Goal: Task Accomplishment & Management: Manage account settings

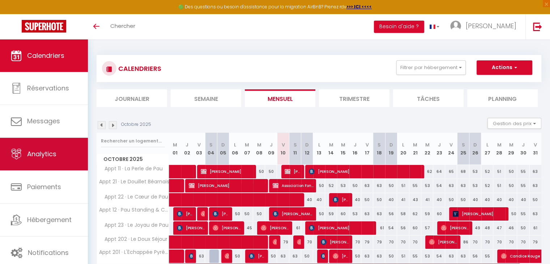
click at [42, 157] on span "Analytics" at bounding box center [41, 153] width 29 height 9
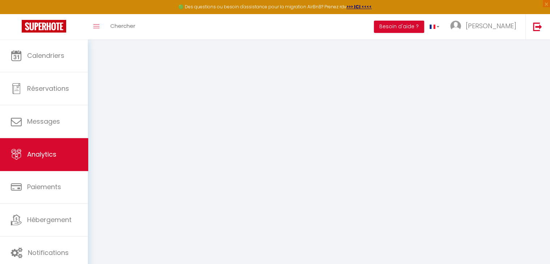
select select "2025"
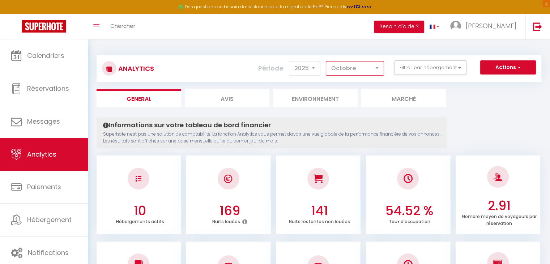
click at [374, 71] on select "Janvier Février Mars Avril Mai Juin Juillet Août Septembre Octobre Novembre Déc…" at bounding box center [355, 68] width 58 height 14
select select "9"
click at [326, 61] on select "Janvier Février Mars Avril Mai Juin Juillet Août Septembre Octobre Novembre Déc…" at bounding box center [355, 68] width 58 height 14
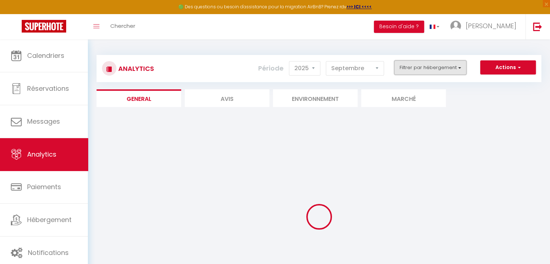
click at [455, 73] on button "Filtrer par hébergement" at bounding box center [430, 67] width 72 height 14
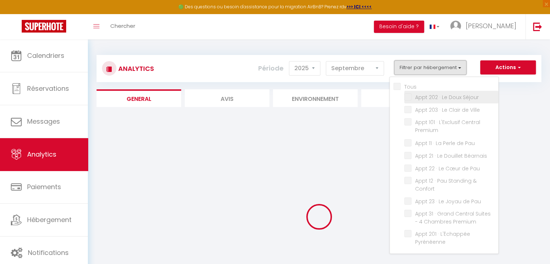
checkbox input "false"
checkbox Séjour "false"
checkbox Ville "false"
checkbox Premium "false"
checkbox Pau "false"
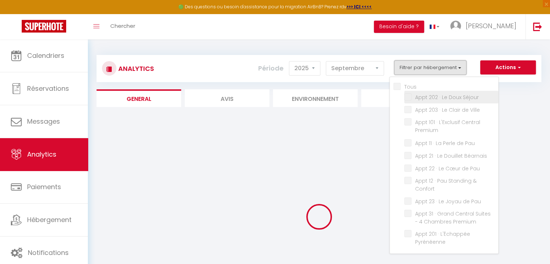
checkbox Béarnais "false"
checkbox Pau "false"
checkbox Confort "false"
checkbox Pau "false"
checkbox Premium "false"
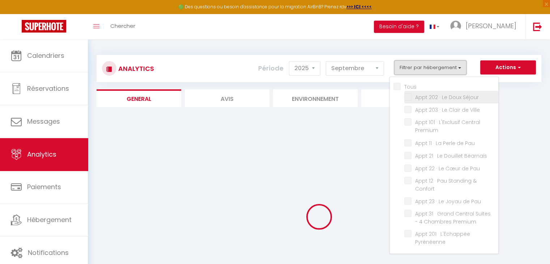
checkbox Pyrénéenne "false"
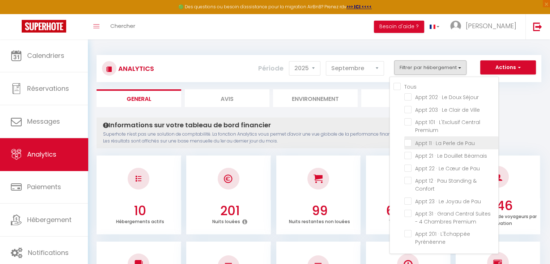
click at [432, 141] on Pau "checkbox" at bounding box center [452, 142] width 94 height 7
checkbox Pau "true"
checkbox Séjour "false"
checkbox Ville "false"
checkbox Premium "false"
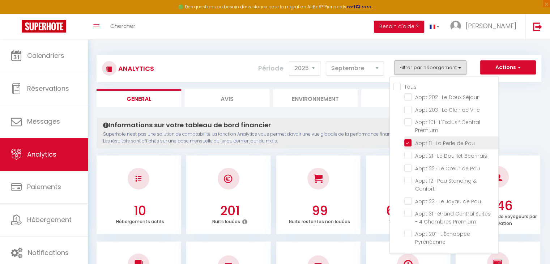
checkbox Béarnais "false"
checkbox Pau "false"
checkbox Confort "false"
checkbox Pau "false"
checkbox Premium "false"
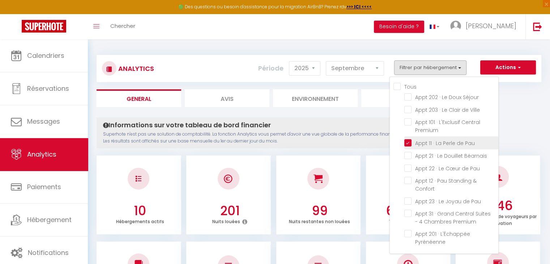
checkbox Pyrénéenne "false"
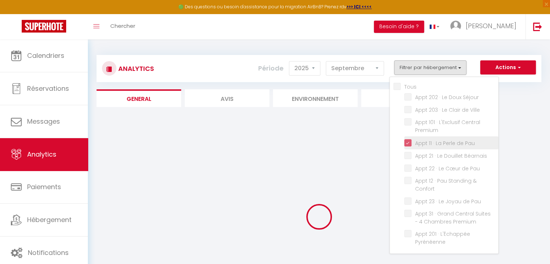
checkbox Séjour "false"
checkbox Ville "false"
checkbox Premium "false"
checkbox Béarnais "false"
checkbox Pau "false"
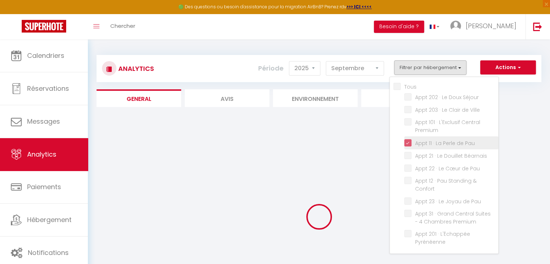
checkbox Confort "false"
checkbox Pau "false"
checkbox Premium "false"
checkbox Pyrénéenne "false"
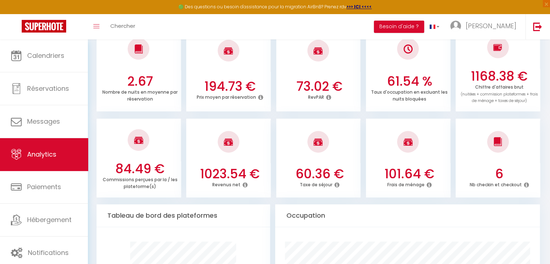
scroll to position [216, 0]
click at [244, 184] on icon at bounding box center [244, 184] width 5 height 6
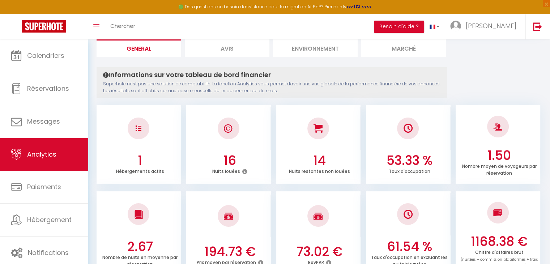
scroll to position [0, 0]
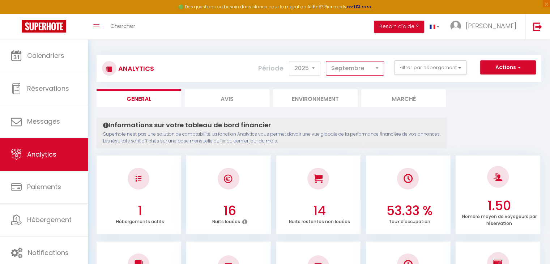
click at [361, 72] on select "Janvier Février Mars Avril Mai Juin Juillet Août Septembre Octobre Novembre Déc…" at bounding box center [355, 68] width 58 height 14
click at [326, 61] on select "Janvier Février Mars Avril Mai Juin Juillet Août Septembre Octobre Novembre Déc…" at bounding box center [355, 68] width 58 height 14
click at [377, 67] on select "Janvier Février Mars Avril Mai Juin Juillet Août Septembre Octobre Novembre Déc…" at bounding box center [355, 68] width 58 height 14
select select "9"
click at [326, 61] on select "Janvier Février Mars Avril Mai Juin Juillet Août Septembre Octobre Novembre Déc…" at bounding box center [355, 68] width 58 height 14
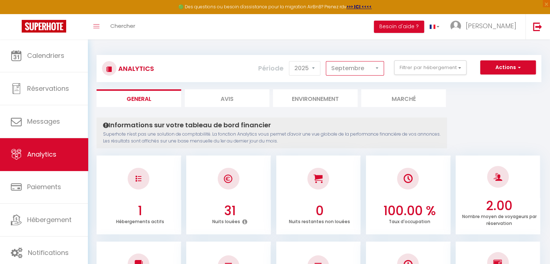
checkbox Séjour "false"
checkbox Ville "false"
checkbox Premium "false"
checkbox Béarnais "false"
checkbox Pau "false"
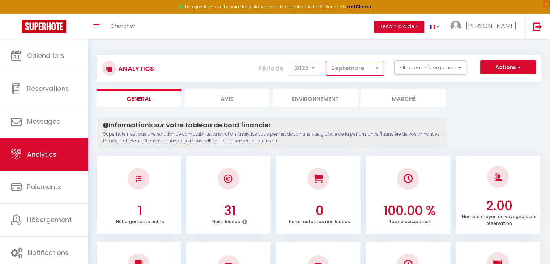
checkbox Confort "false"
checkbox Pau "false"
checkbox Premium "false"
checkbox Pyrénéenne "false"
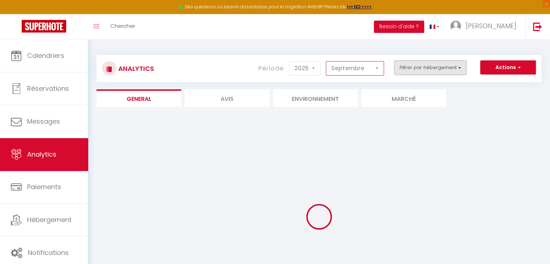
checkbox Séjour "false"
checkbox Ville "false"
checkbox Premium "false"
checkbox Béarnais "false"
checkbox Pau "false"
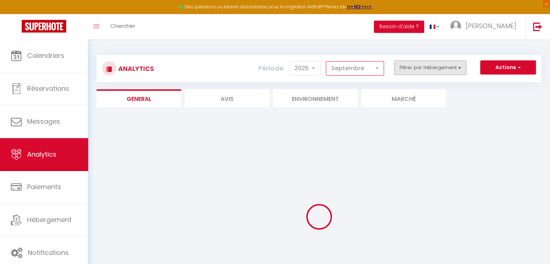
checkbox Confort "false"
checkbox Pau "false"
checkbox Premium "false"
checkbox Pyrénéenne "false"
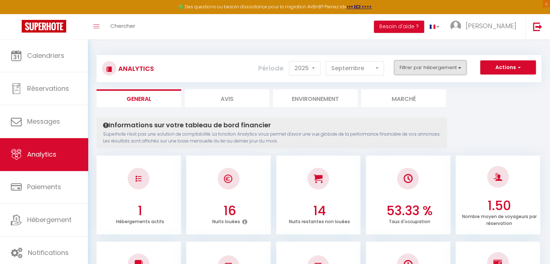
click at [426, 69] on button "Filtrer par hébergement" at bounding box center [430, 67] width 72 height 14
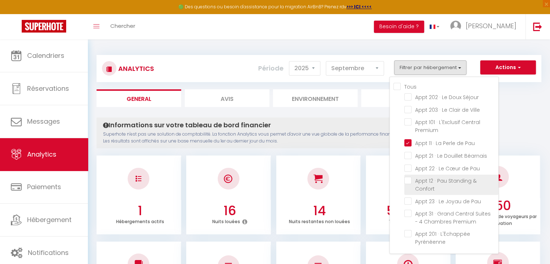
click at [405, 177] on Confort "checkbox" at bounding box center [452, 180] width 94 height 7
checkbox Confort "true"
checkbox Séjour "false"
checkbox Ville "false"
checkbox Premium "false"
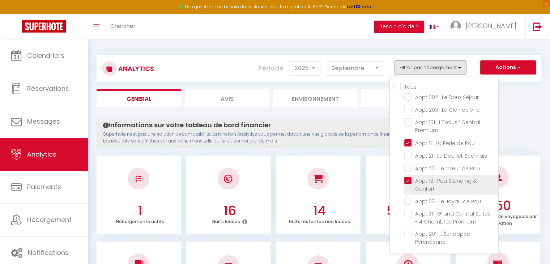
checkbox Béarnais "false"
checkbox Pau "false"
checkbox Premium "false"
checkbox Pyrénéenne "false"
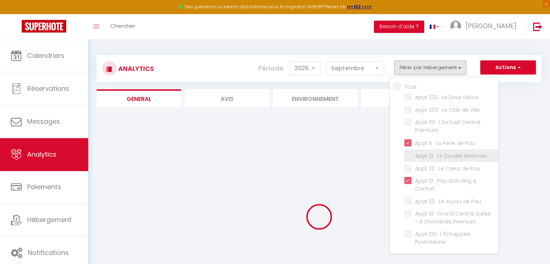
checkbox Séjour "false"
checkbox Ville "false"
checkbox Premium "false"
checkbox Béarnais "false"
checkbox Pau "false"
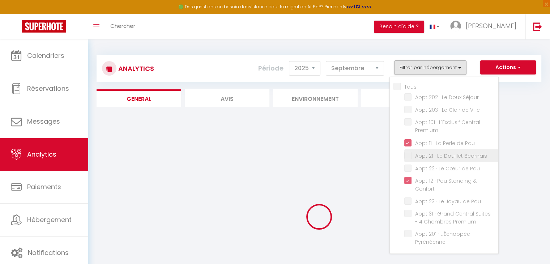
checkbox Pau "false"
checkbox Premium "false"
checkbox Pyrénéenne "false"
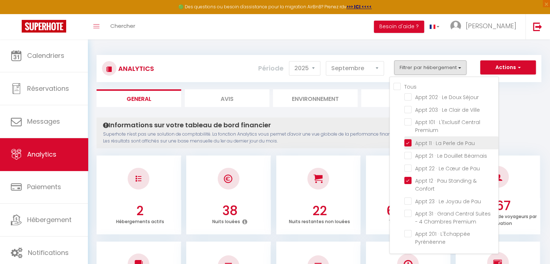
click at [410, 142] on Pau "checkbox" at bounding box center [452, 142] width 94 height 7
checkbox Pau "false"
checkbox Séjour "false"
checkbox Ville "false"
checkbox Premium "false"
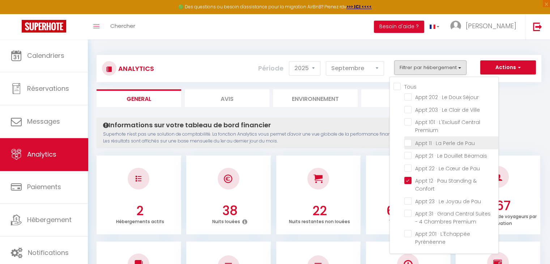
checkbox Béarnais "false"
checkbox Pau "false"
checkbox Premium "false"
checkbox Pyrénéenne "false"
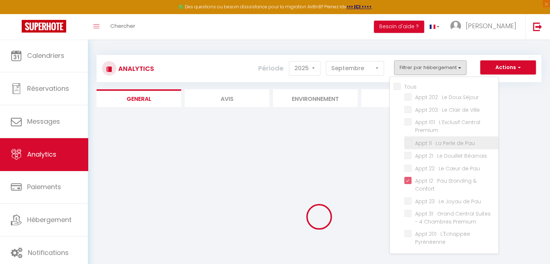
checkbox Séjour "false"
checkbox Ville "false"
checkbox Premium "false"
checkbox Béarnais "false"
checkbox Pau "false"
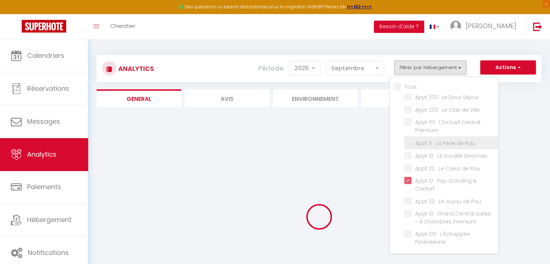
checkbox Pau "false"
checkbox Premium "false"
checkbox Pyrénéenne "false"
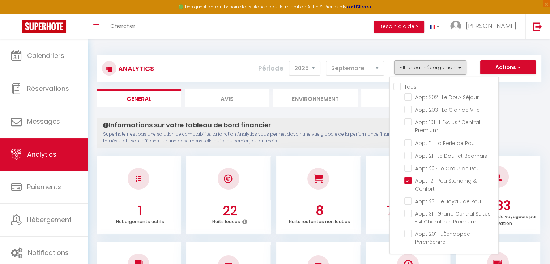
click at [356, 145] on div "Informations sur votre tableau de bord financier Superhote n'est pas une soluti…" at bounding box center [272, 133] width 351 height 31
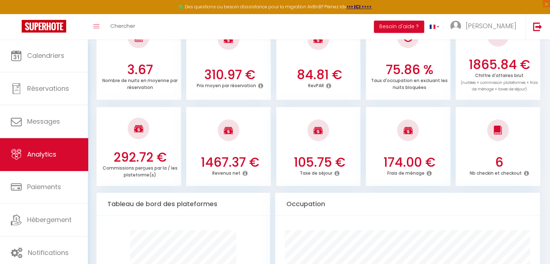
scroll to position [227, 0]
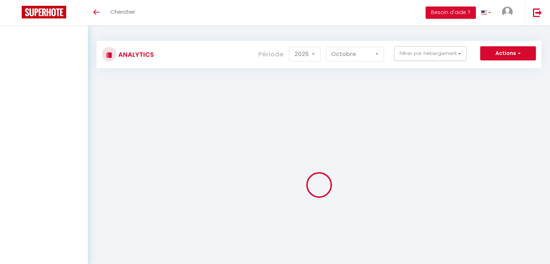
select select "2025"
select select "10"
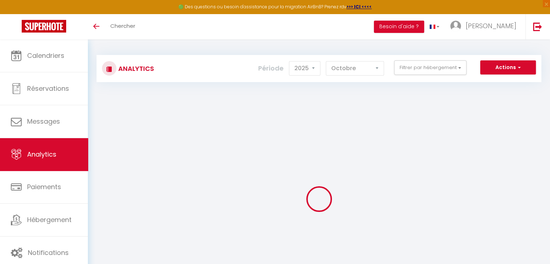
scroll to position [49, 0]
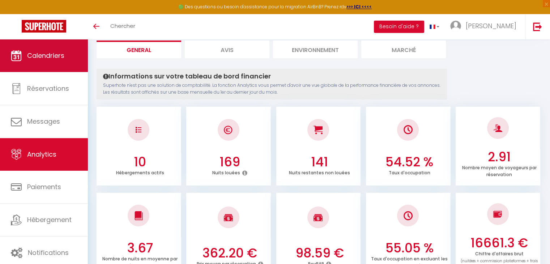
click at [39, 56] on span "Calendriers" at bounding box center [45, 55] width 37 height 9
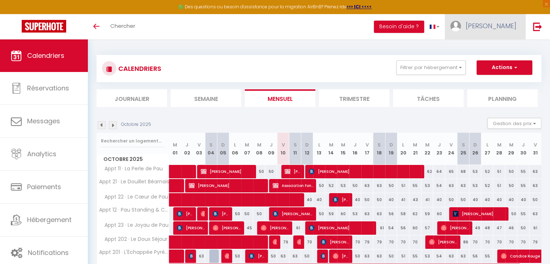
click at [500, 34] on link "[PERSON_NAME]" at bounding box center [485, 26] width 81 height 25
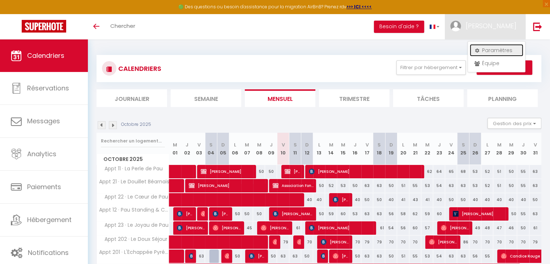
click at [495, 53] on link "Paramètres" at bounding box center [497, 50] width 54 height 12
select select "28"
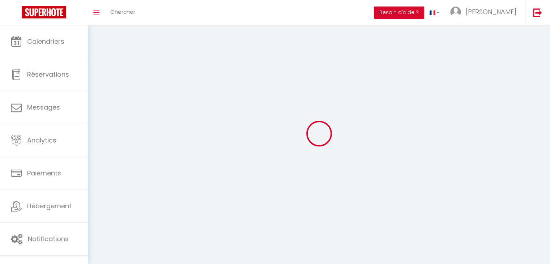
type input "BEVVcM3c9tAGEahIxhcWNDuJf"
type input "8dWffGCf1ihc4EGGWjY3PW15c"
type input "[URL][DOMAIN_NAME]"
select select "fr"
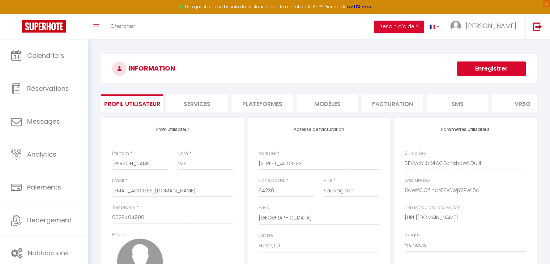
click at [266, 97] on li "Plateformes" at bounding box center [263, 103] width 62 height 18
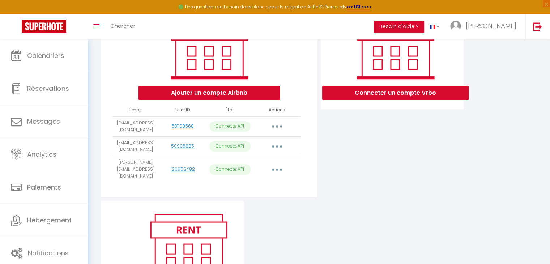
scroll to position [116, 0]
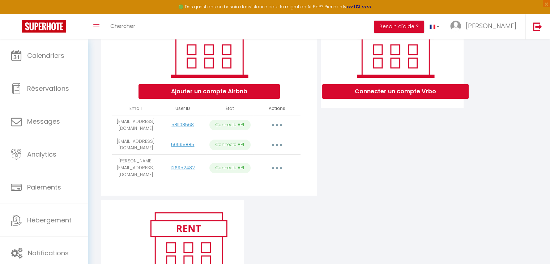
click at [281, 130] on button "button" at bounding box center [277, 125] width 20 height 12
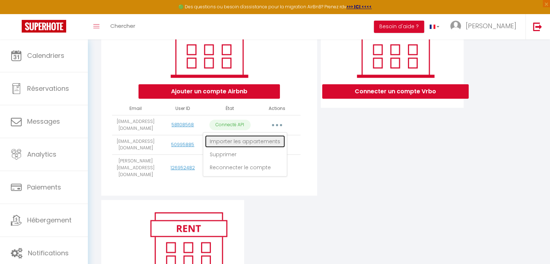
click at [270, 148] on link "Importer les appartements" at bounding box center [245, 141] width 80 height 12
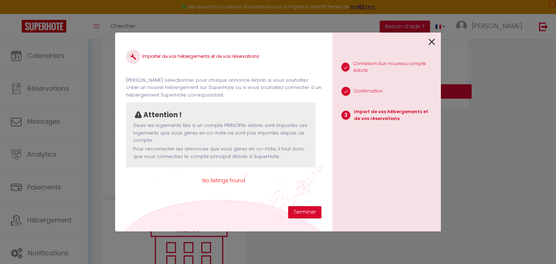
click at [428, 41] on icon at bounding box center [431, 42] width 7 height 11
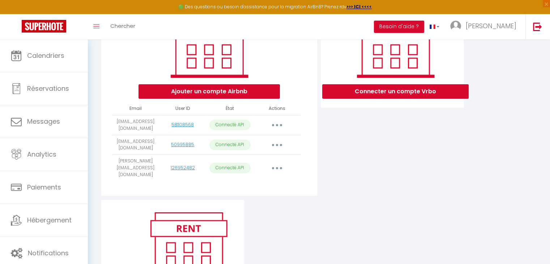
click at [279, 170] on button "button" at bounding box center [277, 168] width 20 height 12
click at [243, 170] on p "Connecté API" at bounding box center [229, 168] width 41 height 10
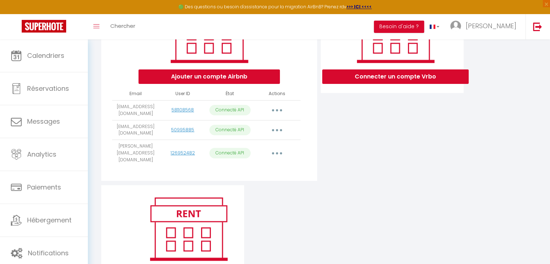
scroll to position [131, 0]
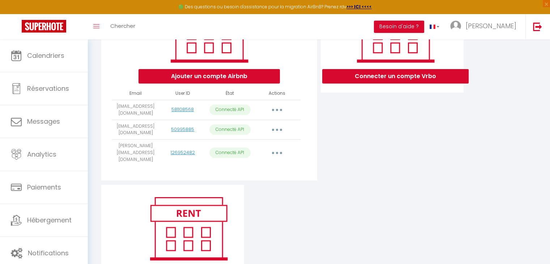
click at [280, 155] on button "button" at bounding box center [277, 153] width 20 height 12
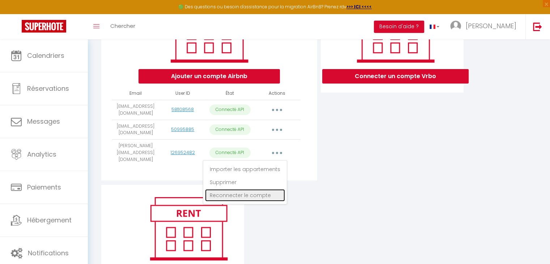
click at [258, 195] on link "Reconnecter le compte" at bounding box center [245, 195] width 80 height 12
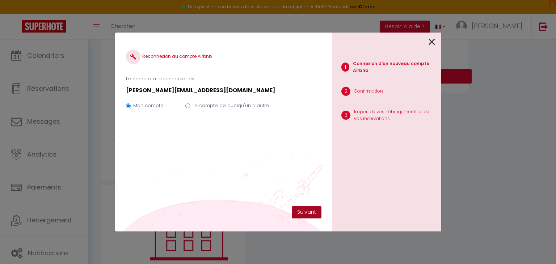
click at [308, 213] on button "Suivant" at bounding box center [307, 212] width 30 height 12
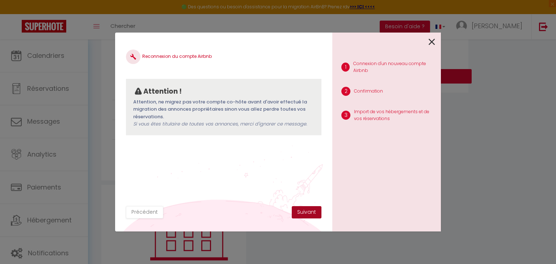
click at [308, 213] on button "Suivant" at bounding box center [307, 212] width 30 height 12
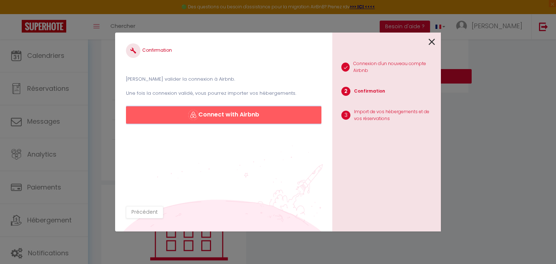
click at [241, 117] on button "Connect with Airbnb" at bounding box center [223, 114] width 195 height 17
click at [430, 42] on icon at bounding box center [431, 42] width 7 height 11
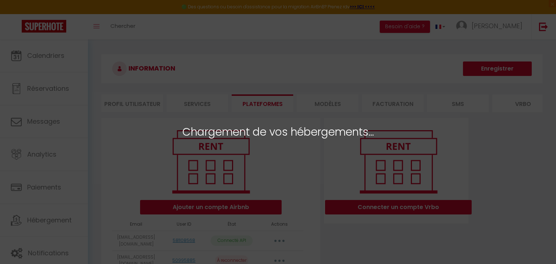
select select "52872"
select select "52873"
select select "52876"
select select "52877"
select select "58554"
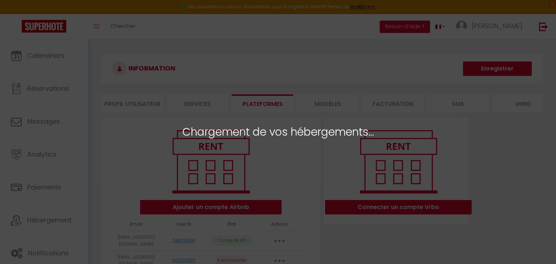
select select "60696"
select select "61846"
select select "52871"
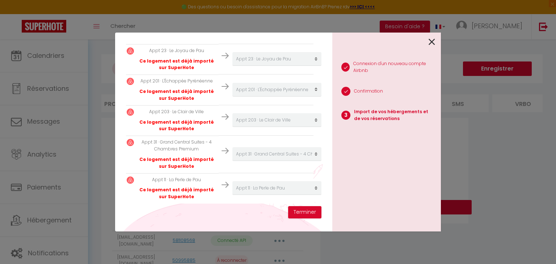
scroll to position [246, 2]
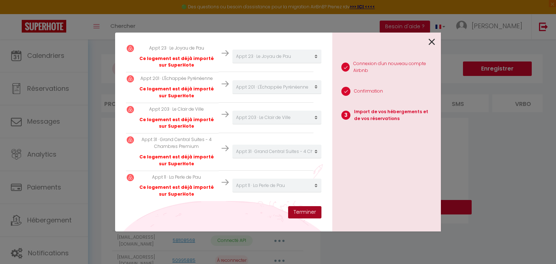
click at [305, 213] on button "Terminer" at bounding box center [304, 212] width 33 height 12
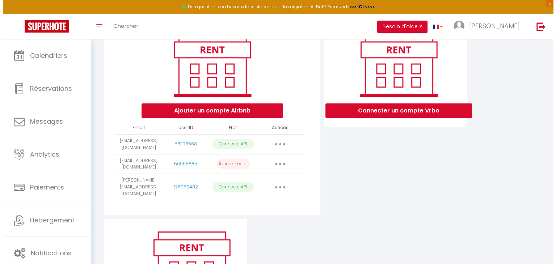
scroll to position [56, 0]
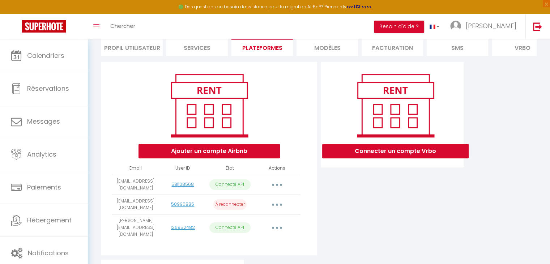
click at [280, 191] on button "button" at bounding box center [277, 185] width 20 height 12
click at [242, 233] on link "Reconnecter le compte" at bounding box center [245, 227] width 80 height 12
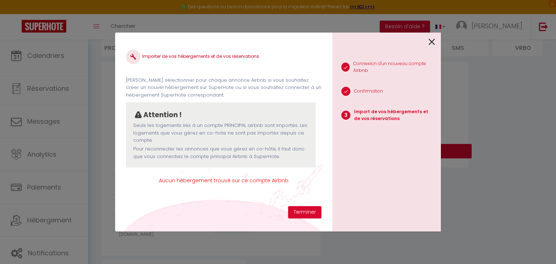
scroll to position [0, 0]
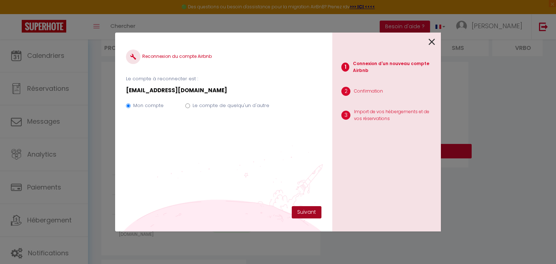
click at [308, 216] on button "Suivant" at bounding box center [307, 212] width 30 height 12
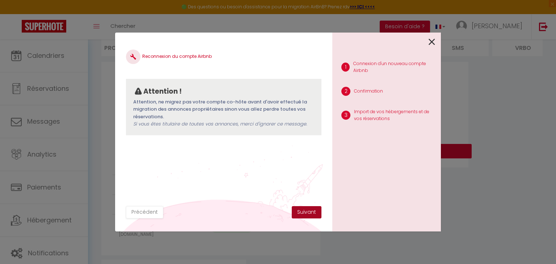
click at [308, 216] on button "Suivant" at bounding box center [307, 212] width 30 height 12
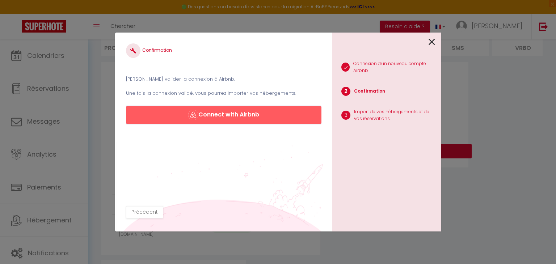
click at [229, 115] on button "Connect with Airbnb" at bounding box center [223, 114] width 195 height 17
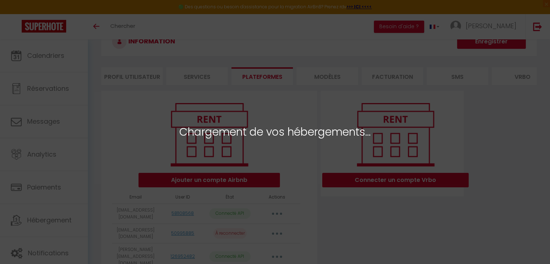
scroll to position [13, 0]
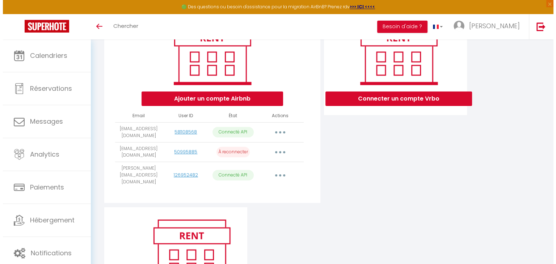
scroll to position [110, 0]
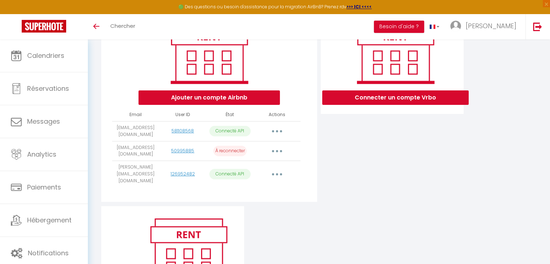
click at [278, 152] on icon "button" at bounding box center [277, 151] width 2 height 2
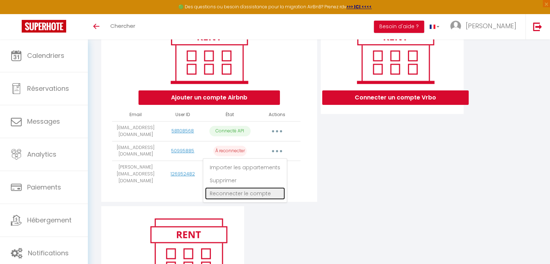
click at [253, 197] on link "Reconnecter le compte" at bounding box center [245, 193] width 80 height 12
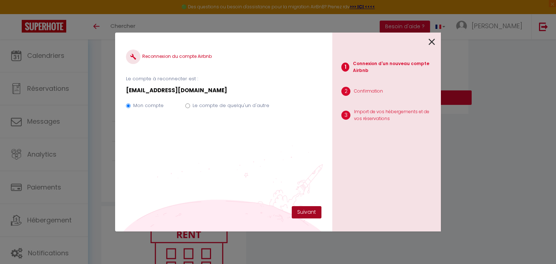
click at [303, 211] on button "Suivant" at bounding box center [307, 212] width 30 height 12
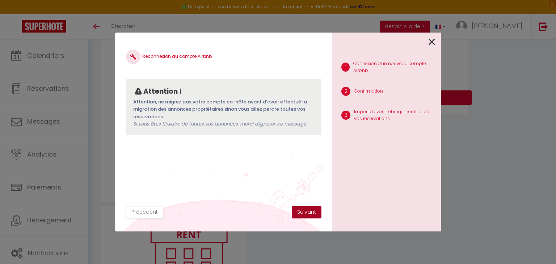
click at [303, 211] on button "Suivant" at bounding box center [307, 212] width 30 height 12
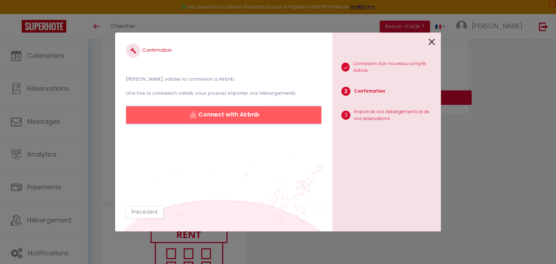
click at [223, 123] on button "Connect with Airbnb" at bounding box center [223, 114] width 195 height 17
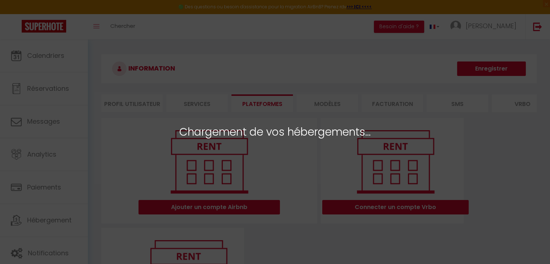
select select "52872"
select select "52873"
select select "52876"
select select "52877"
select select "58554"
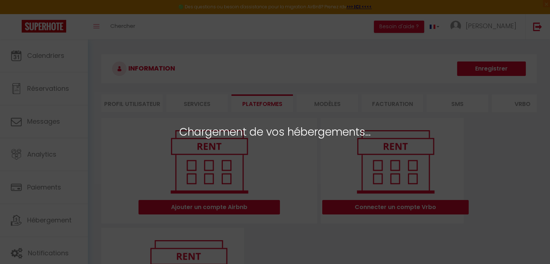
select select "60696"
select select "61846"
select select "52871"
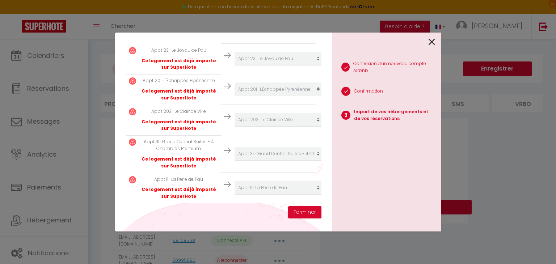
scroll to position [246, 0]
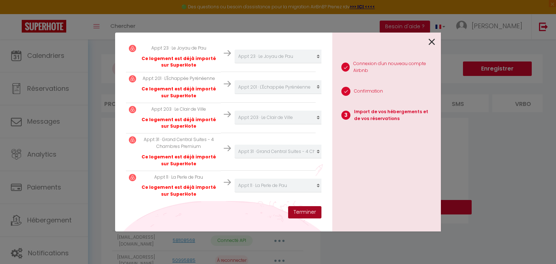
click at [304, 212] on button "Terminer" at bounding box center [304, 212] width 33 height 12
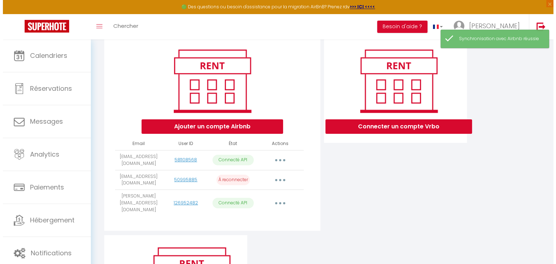
scroll to position [81, 0]
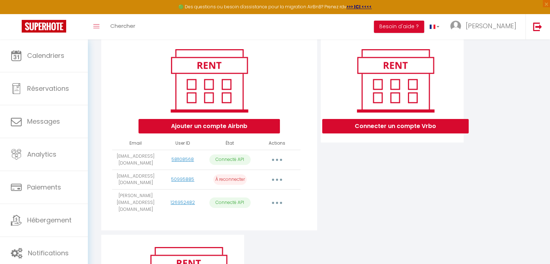
click at [274, 186] on button "button" at bounding box center [277, 180] width 20 height 12
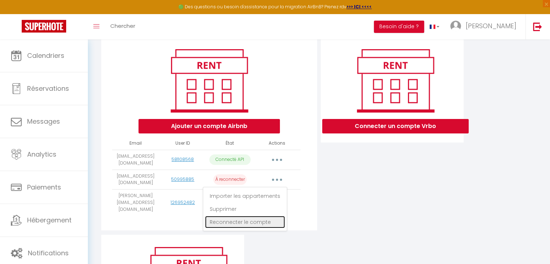
click at [254, 228] on link "Reconnecter le compte" at bounding box center [245, 222] width 80 height 12
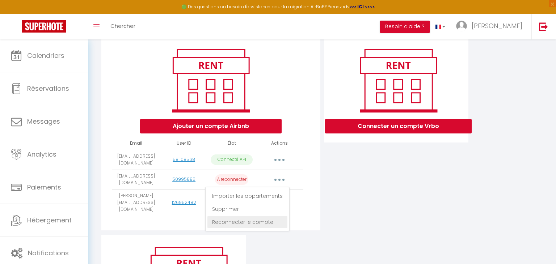
scroll to position [0, 0]
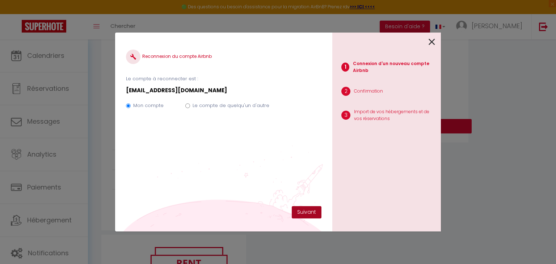
click at [294, 213] on button "Suivant" at bounding box center [307, 212] width 30 height 12
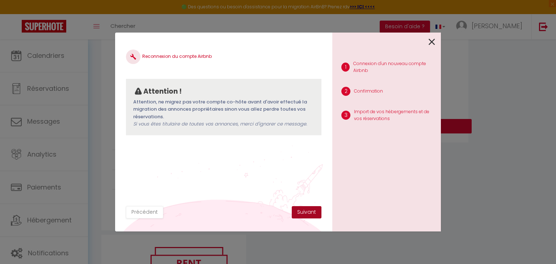
click at [301, 213] on button "Suivant" at bounding box center [307, 212] width 30 height 12
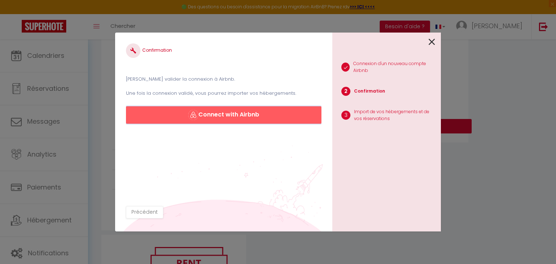
click at [234, 115] on button "Connect with Airbnb" at bounding box center [223, 114] width 195 height 17
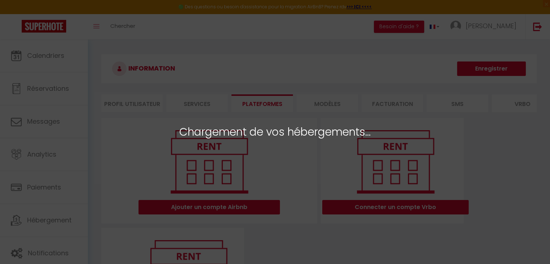
select select "52872"
select select "52873"
select select "52876"
select select "52877"
select select "58554"
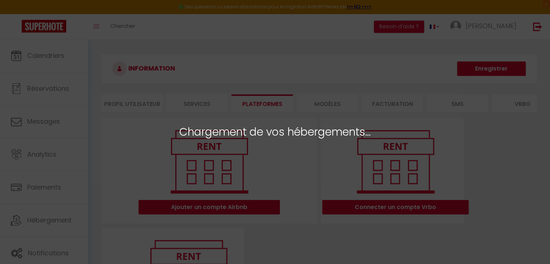
select select "60696"
select select "61846"
select select "52871"
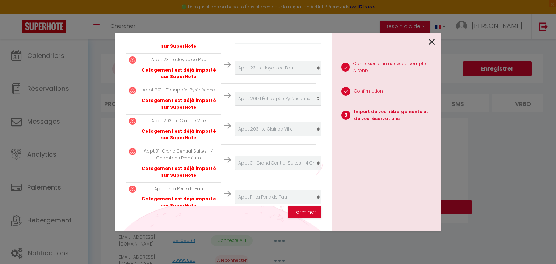
scroll to position [246, 0]
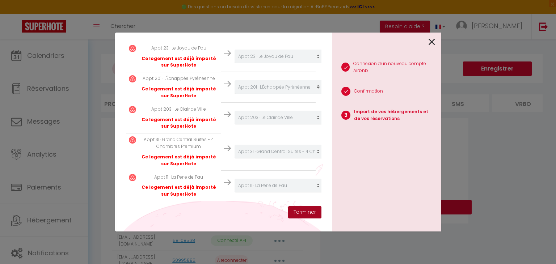
click at [305, 212] on button "Terminer" at bounding box center [304, 212] width 33 height 12
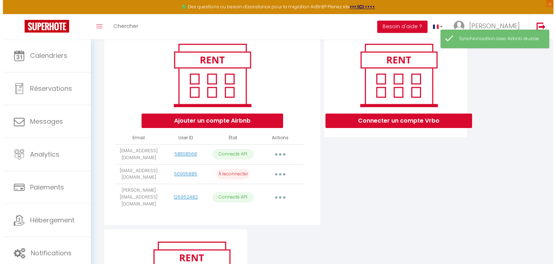
scroll to position [87, 0]
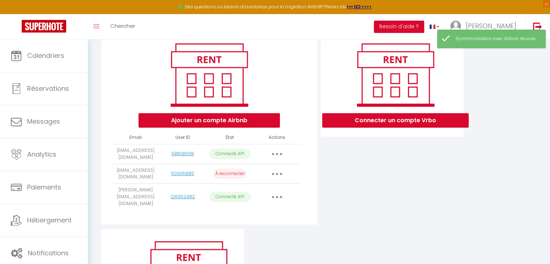
click at [277, 198] on icon "button" at bounding box center [277, 197] width 2 height 2
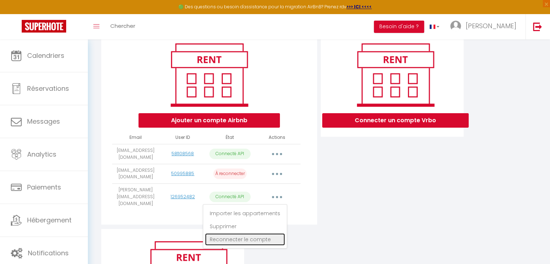
click at [262, 242] on link "Reconnecter le compte" at bounding box center [245, 239] width 80 height 12
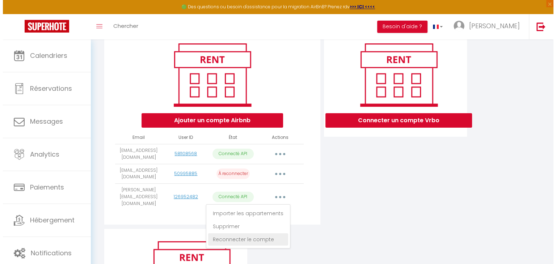
scroll to position [0, 0]
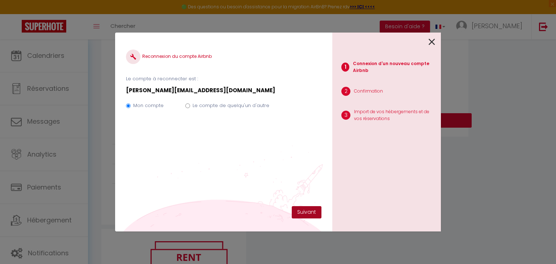
click at [295, 209] on button "Suivant" at bounding box center [307, 212] width 30 height 12
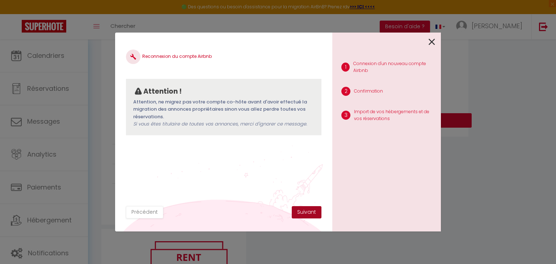
click at [295, 209] on button "Suivant" at bounding box center [307, 212] width 30 height 12
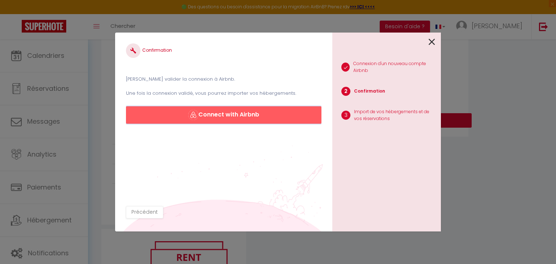
click at [228, 119] on button "Connect with Airbnb" at bounding box center [223, 114] width 195 height 17
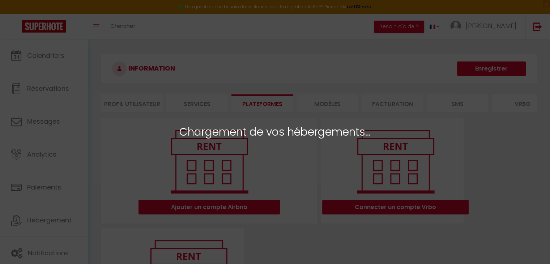
select select "52872"
select select "52873"
select select "52876"
select select "52877"
select select "58554"
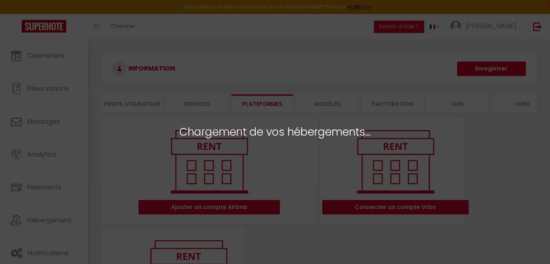
select select "60696"
select select "61846"
select select "52871"
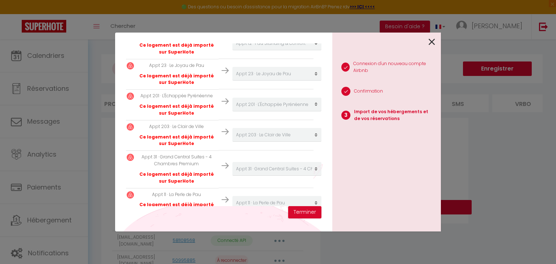
scroll to position [246, 2]
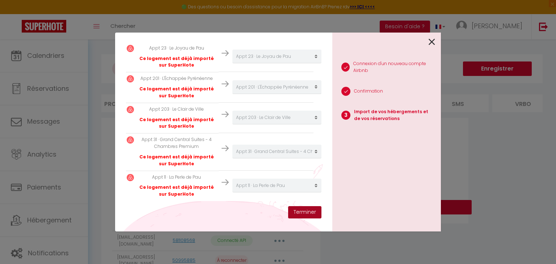
click at [312, 212] on button "Terminer" at bounding box center [304, 212] width 33 height 12
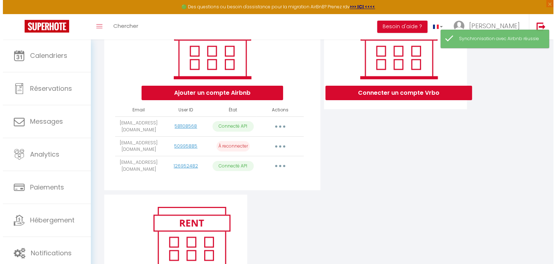
scroll to position [116, 0]
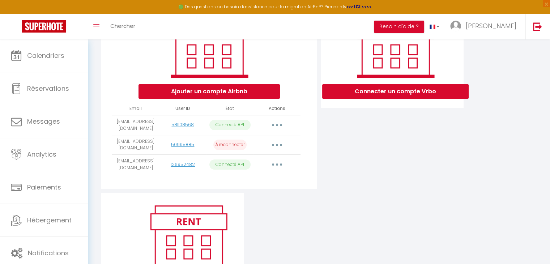
click at [279, 151] on button "button" at bounding box center [277, 145] width 20 height 12
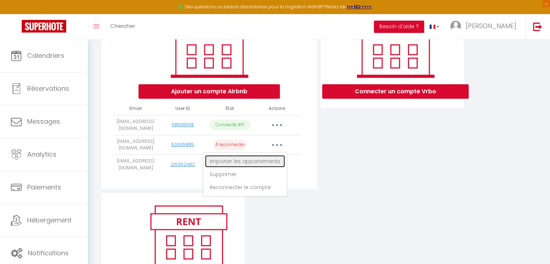
click at [266, 164] on link "Importer les appartements" at bounding box center [245, 161] width 80 height 12
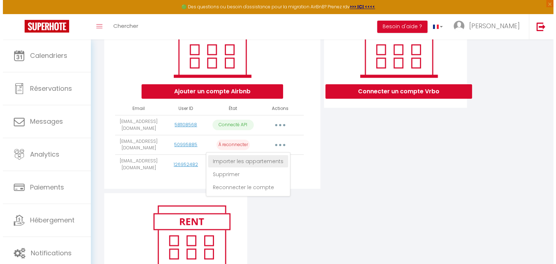
scroll to position [0, 0]
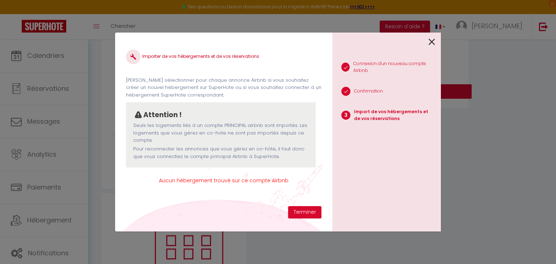
click at [432, 42] on icon at bounding box center [431, 42] width 7 height 11
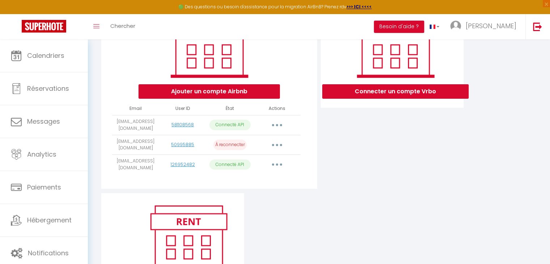
click at [280, 167] on button "button" at bounding box center [277, 165] width 20 height 12
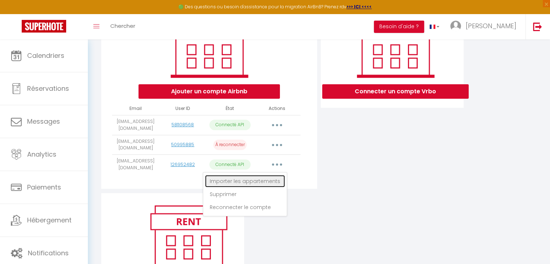
click at [247, 185] on link "Importer les appartements" at bounding box center [245, 181] width 80 height 12
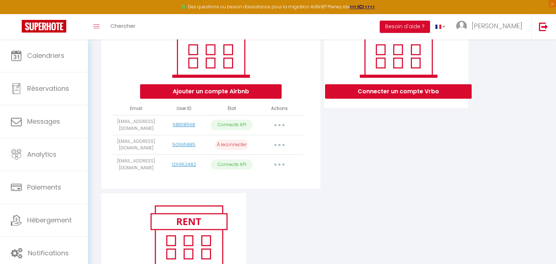
select select "52871"
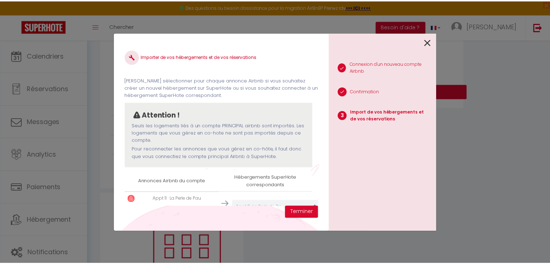
scroll to position [26, 2]
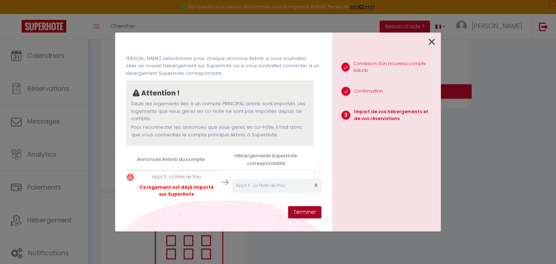
click at [313, 209] on button "Terminer" at bounding box center [304, 212] width 33 height 12
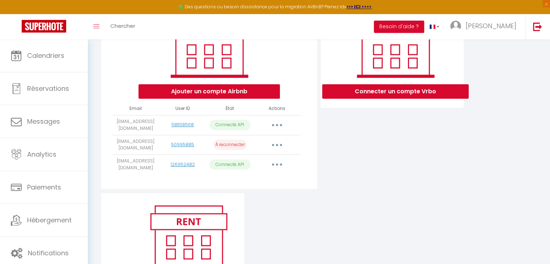
scroll to position [0, 0]
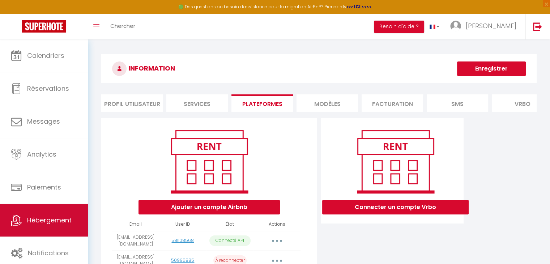
click at [62, 223] on span "Hébergement" at bounding box center [49, 220] width 45 height 9
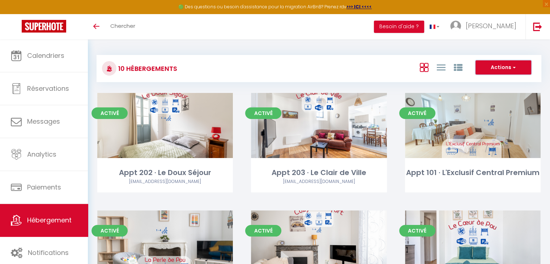
click at [516, 70] on span "button" at bounding box center [514, 67] width 4 height 7
click at [327, 62] on div "Actions Créer un Hébergement Nouveau groupe" at bounding box center [393, 68] width 296 height 16
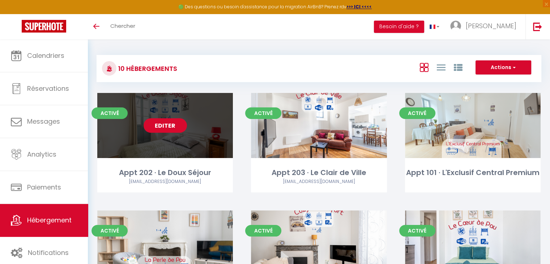
click at [171, 131] on link "Editer" at bounding box center [165, 125] width 43 height 14
select select "3"
select select "2"
select select "1"
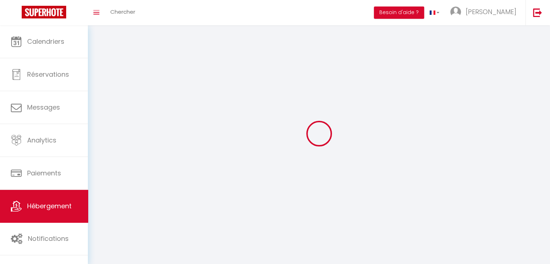
select select
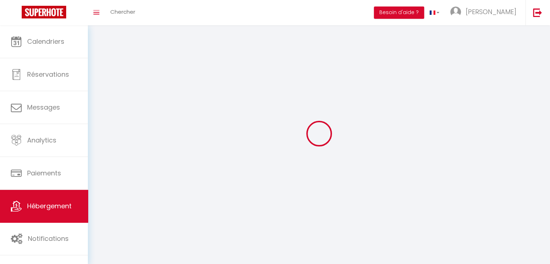
checkbox input "false"
select select
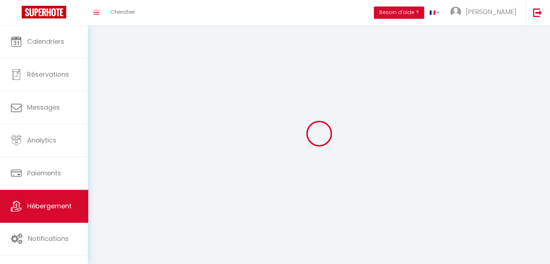
select select
select select "1"
select select
select select "28"
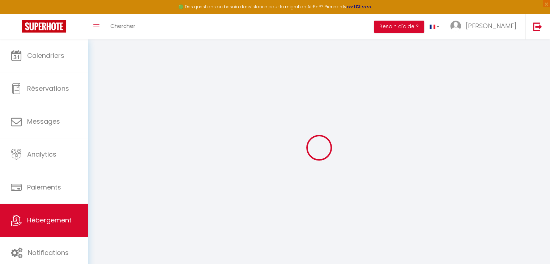
select select
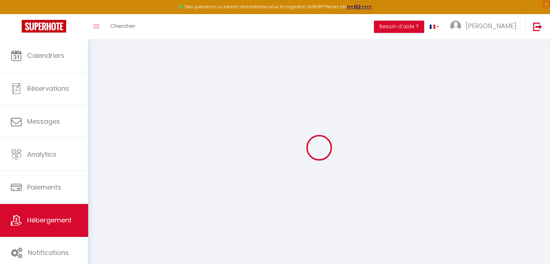
select select
checkbox input "false"
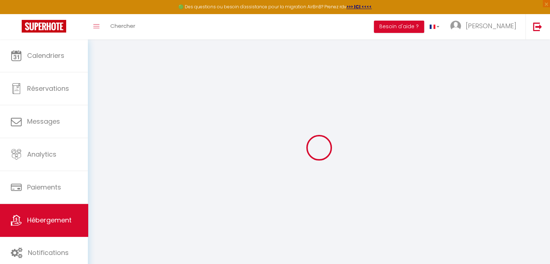
select select
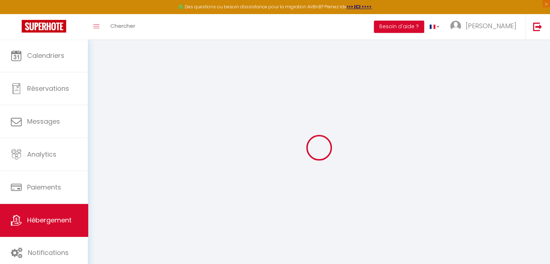
select select
checkbox input "false"
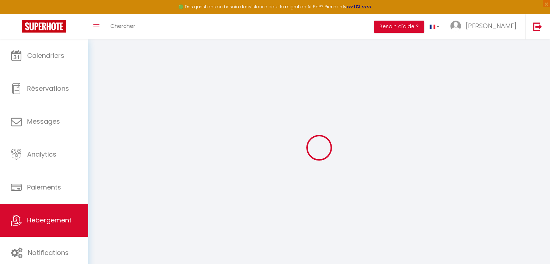
checkbox input "false"
select select
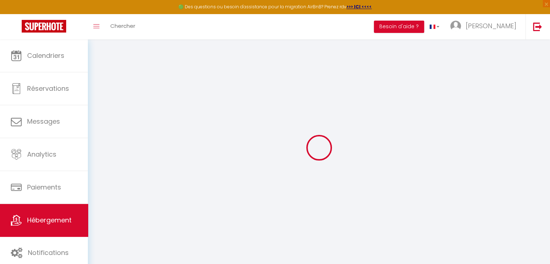
select select
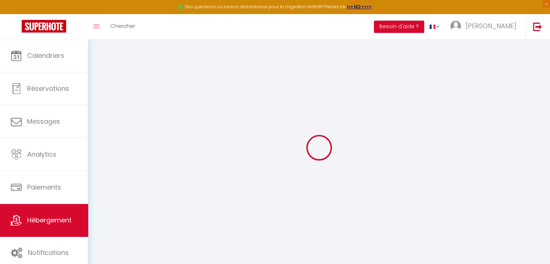
checkbox input "false"
select select
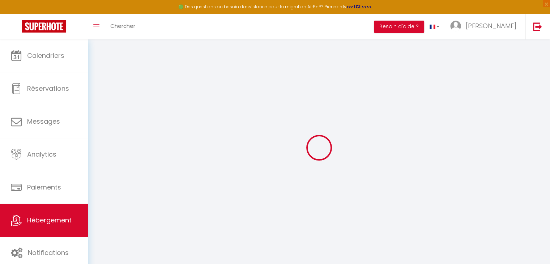
select select
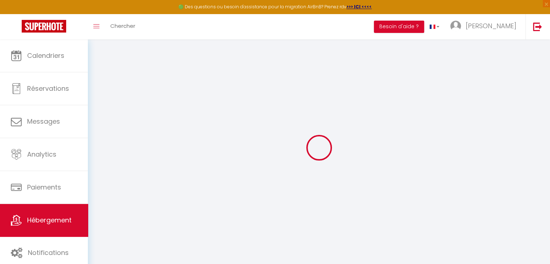
select select
checkbox input "false"
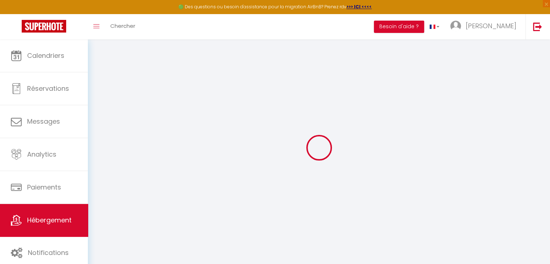
checkbox input "false"
select select
type input "Appt 202 · Le Doux Séjour"
type input "Hervé NZE &"
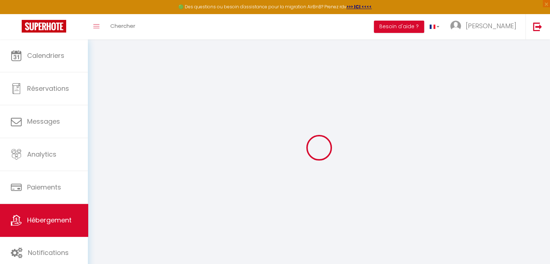
type input "Alexandra MORAN"
type input "45 Rue Henri Faisans"
type input "64000"
type input "Pau"
select select "6"
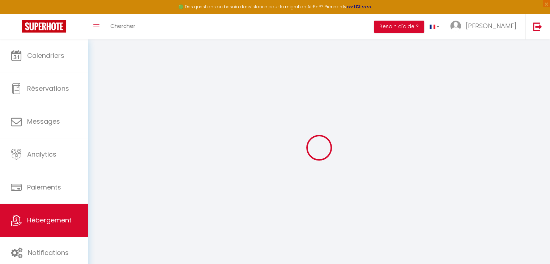
select select "6"
select select "2"
type input "70"
type input "38"
type input "7.2"
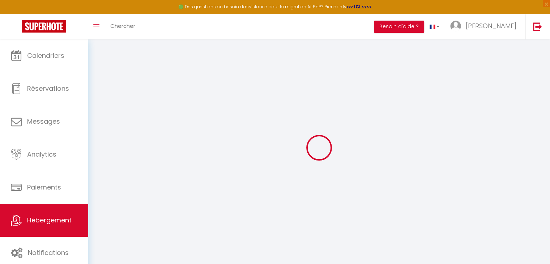
type input "6.62"
type input "300"
select select
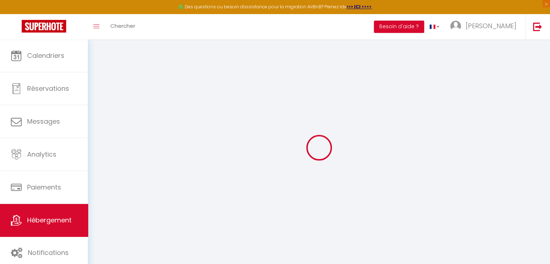
select select
type input "8 Rue Latapie"
type input "64000"
type input "Pau"
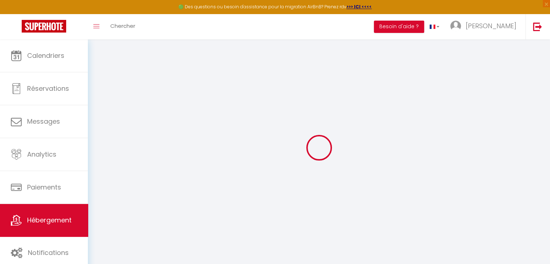
type input "[EMAIL_ADDRESS][DOMAIN_NAME]"
select select "9815"
checkbox input "false"
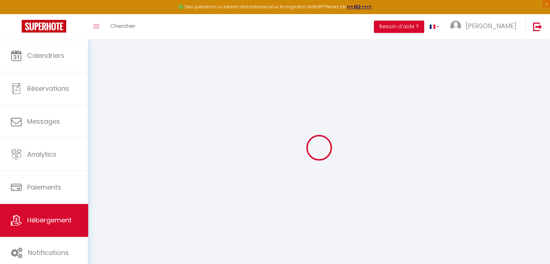
checkbox input "false"
radio input "true"
type input "0"
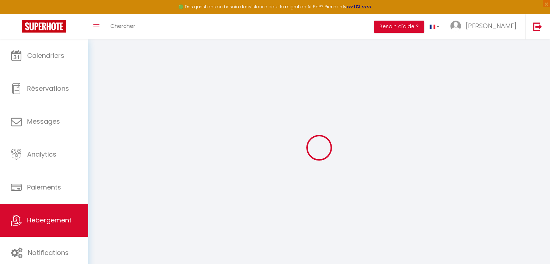
type input "0"
select select
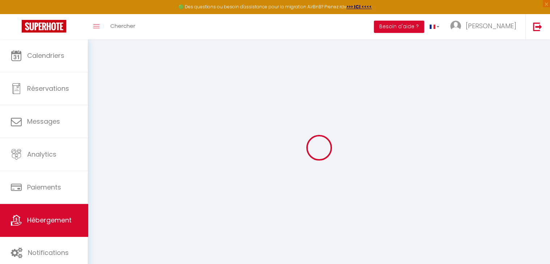
select select
checkbox input "false"
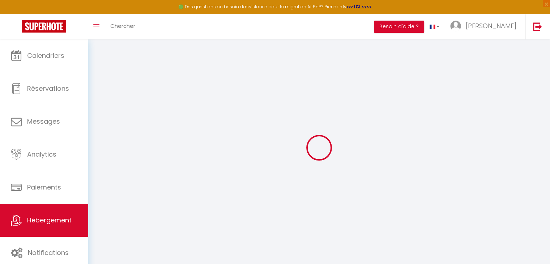
select select
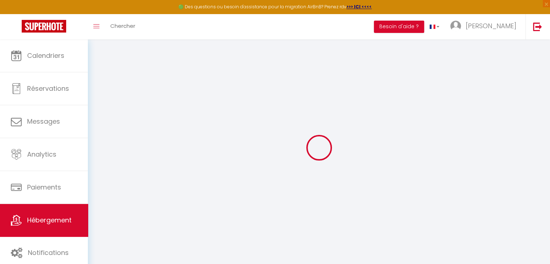
checkbox input "false"
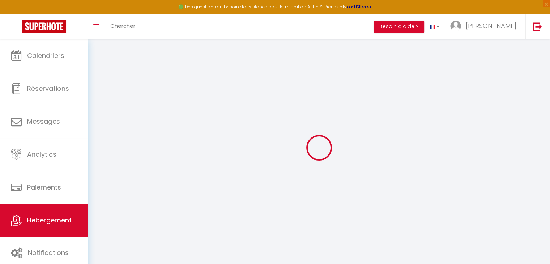
checkbox input "false"
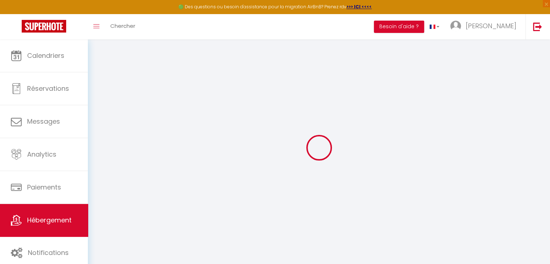
checkbox input "false"
select select "15:00"
select select
select select "11:00"
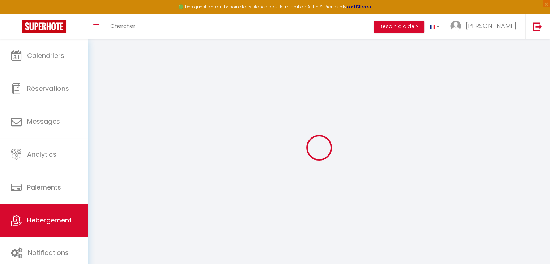
select select "30"
select select "120"
select select
checkbox input "false"
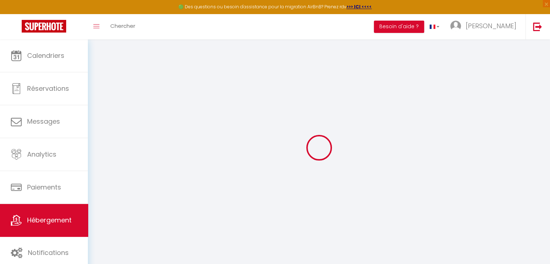
checkbox input "false"
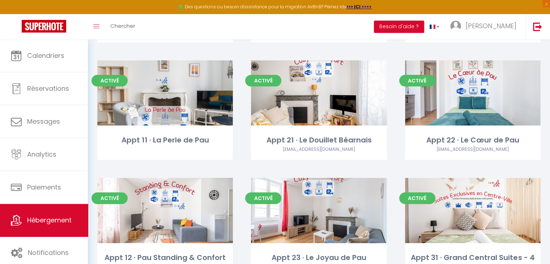
scroll to position [150, 0]
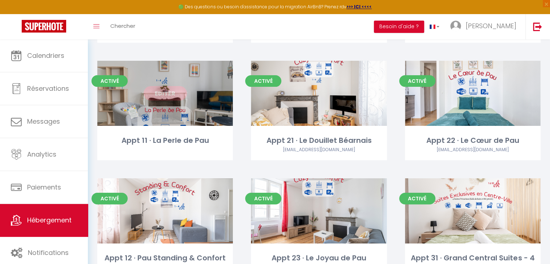
drag, startPoint x: 163, startPoint y: 100, endPoint x: 159, endPoint y: 94, distance: 7.3
click at [159, 94] on link "Editer" at bounding box center [165, 93] width 43 height 14
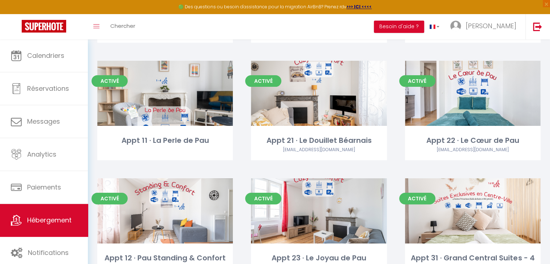
scroll to position [0, 0]
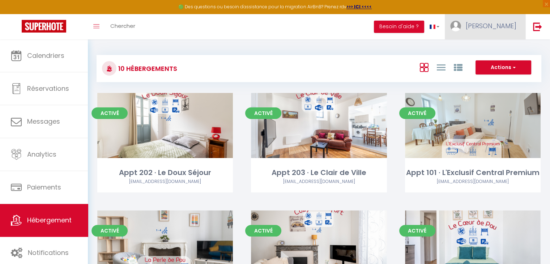
click at [504, 31] on link "[PERSON_NAME]" at bounding box center [485, 26] width 81 height 25
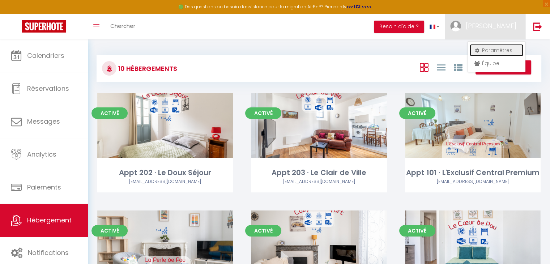
click at [512, 47] on link "Paramètres" at bounding box center [497, 50] width 54 height 12
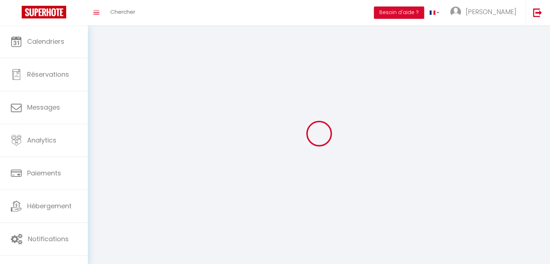
type input "BEVVcM3c9tAGEahIxhcWNDuJf"
type input "8dWffGCf1ihc4EGGWjY3PW15c"
type input "[URL][DOMAIN_NAME]"
select select "28"
select select "fr"
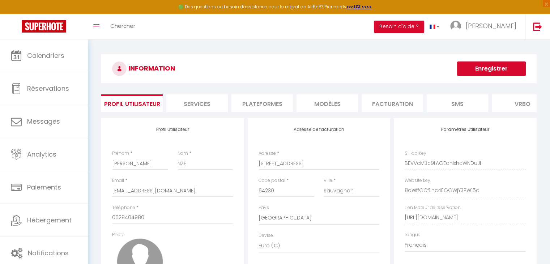
click at [261, 107] on li "Plateformes" at bounding box center [263, 103] width 62 height 18
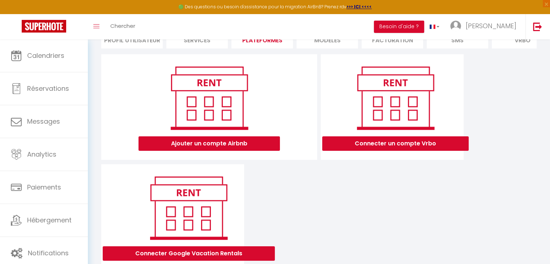
scroll to position [69, 0]
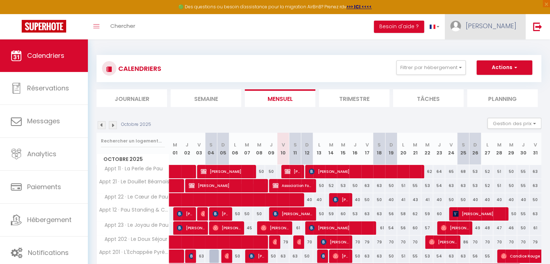
click at [505, 22] on span "[PERSON_NAME]" at bounding box center [491, 25] width 51 height 9
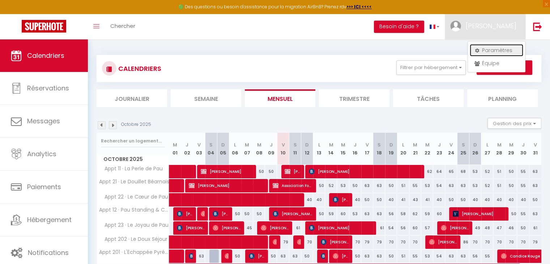
click at [491, 49] on link "Paramètres" at bounding box center [497, 50] width 54 height 12
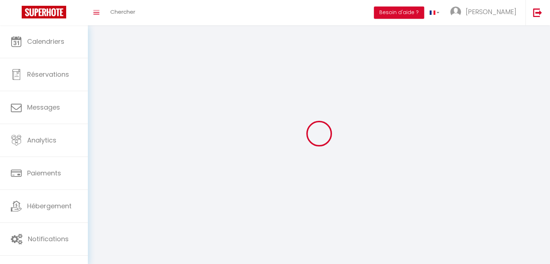
type input "BEVVcM3c9tAGEahIxhcWNDuJf"
type input "8dWffGCf1ihc4EGGWjY3PW15c"
type input "[URL][DOMAIN_NAME]"
select select "28"
select select "fr"
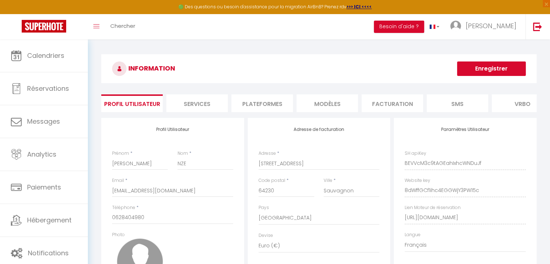
click at [269, 107] on li "Plateformes" at bounding box center [263, 103] width 62 height 18
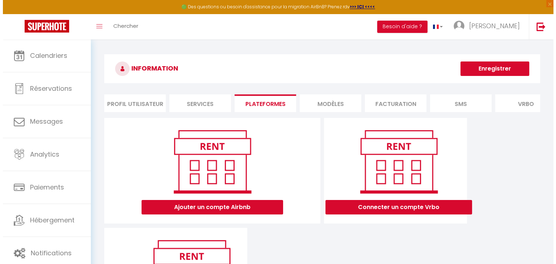
scroll to position [96, 0]
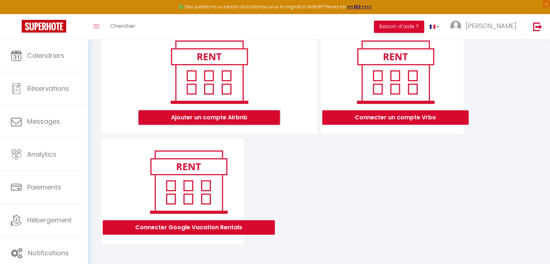
click at [222, 115] on button "Ajouter un compte Airbnb" at bounding box center [209, 117] width 141 height 14
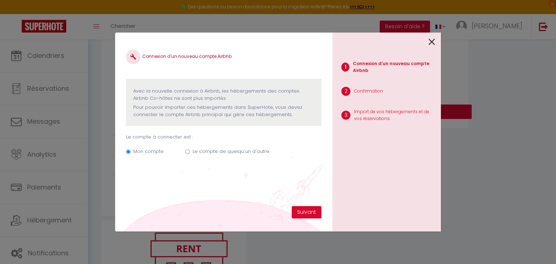
click at [432, 41] on icon at bounding box center [431, 42] width 7 height 11
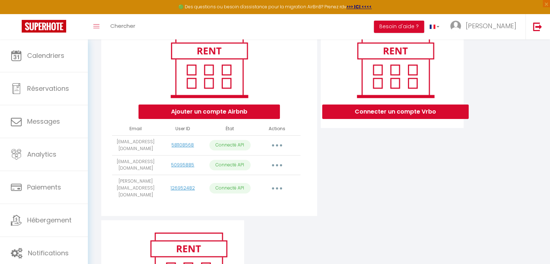
click at [275, 190] on button "button" at bounding box center [277, 189] width 20 height 12
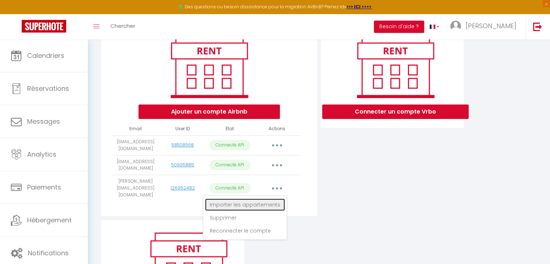
click at [269, 203] on link "Importer les appartements" at bounding box center [245, 205] width 80 height 12
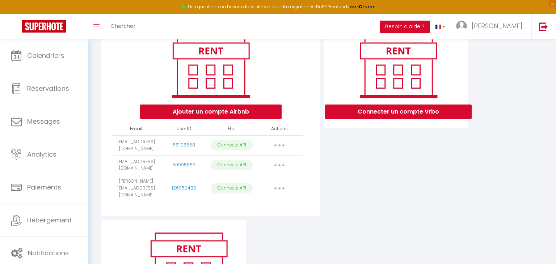
select select "52871"
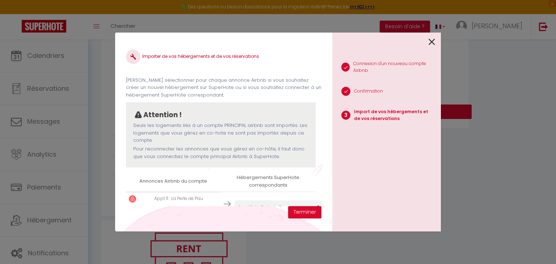
scroll to position [26, 0]
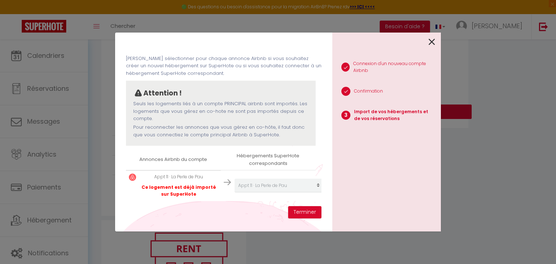
click at [428, 39] on div at bounding box center [383, 41] width 103 height 17
